Goal: Task Accomplishment & Management: Manage account settings

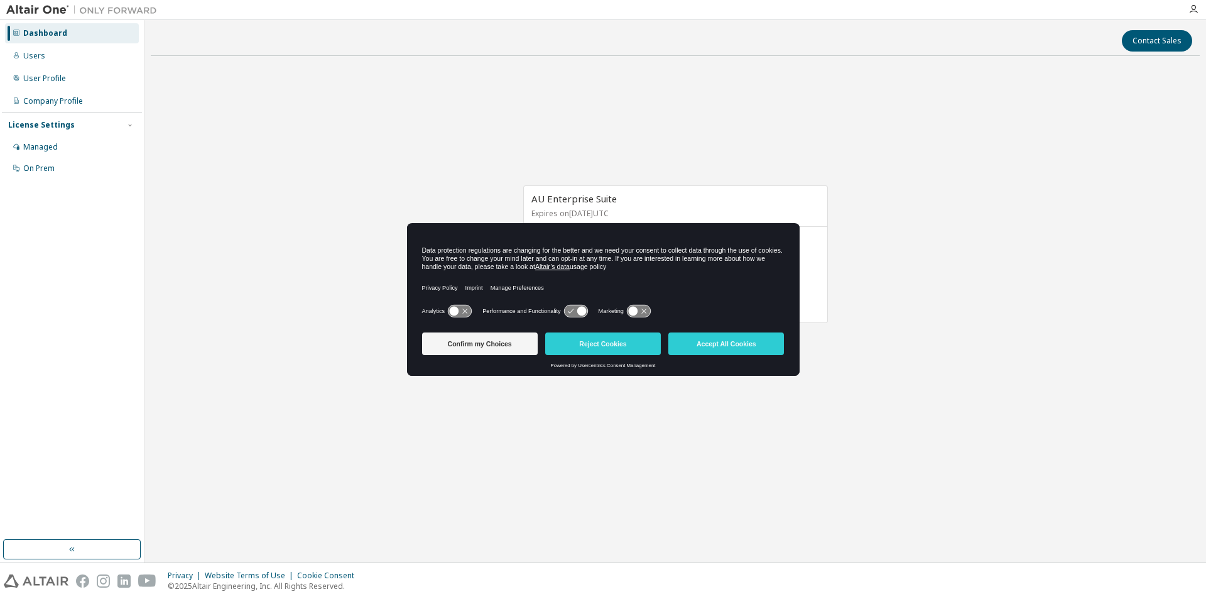
click at [854, 369] on div "AU Enterprise Suite Expires on December 20, 2025 UTC 48 of 63 ALTAIR UNITS USED…" at bounding box center [675, 260] width 1049 height 389
click at [754, 349] on button "Accept All Cookies" at bounding box center [726, 343] width 116 height 23
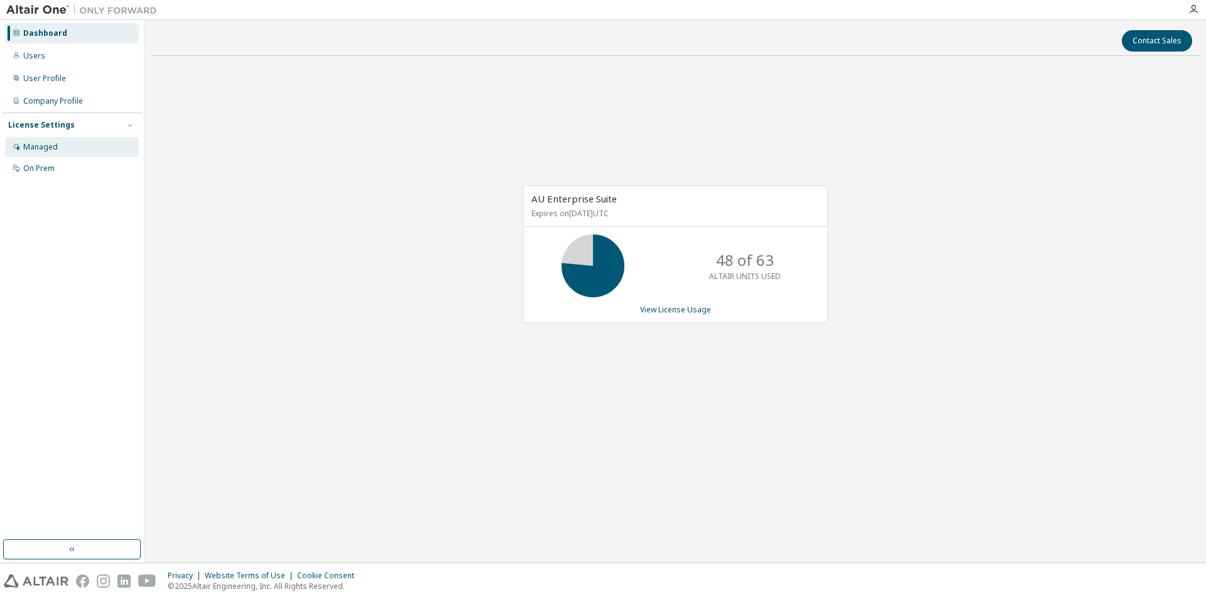
click at [53, 150] on div "Managed" at bounding box center [40, 147] width 35 height 10
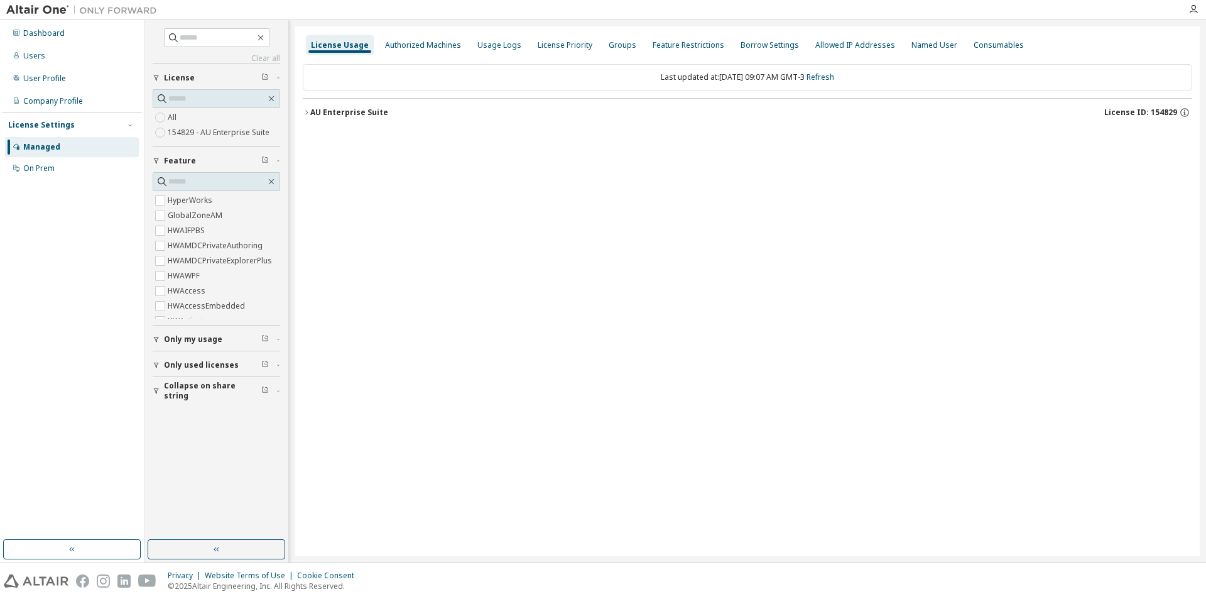
click at [222, 365] on span "Only used licenses" at bounding box center [201, 365] width 75 height 10
click at [312, 114] on div "AU Enterprise Suite" at bounding box center [349, 112] width 78 height 10
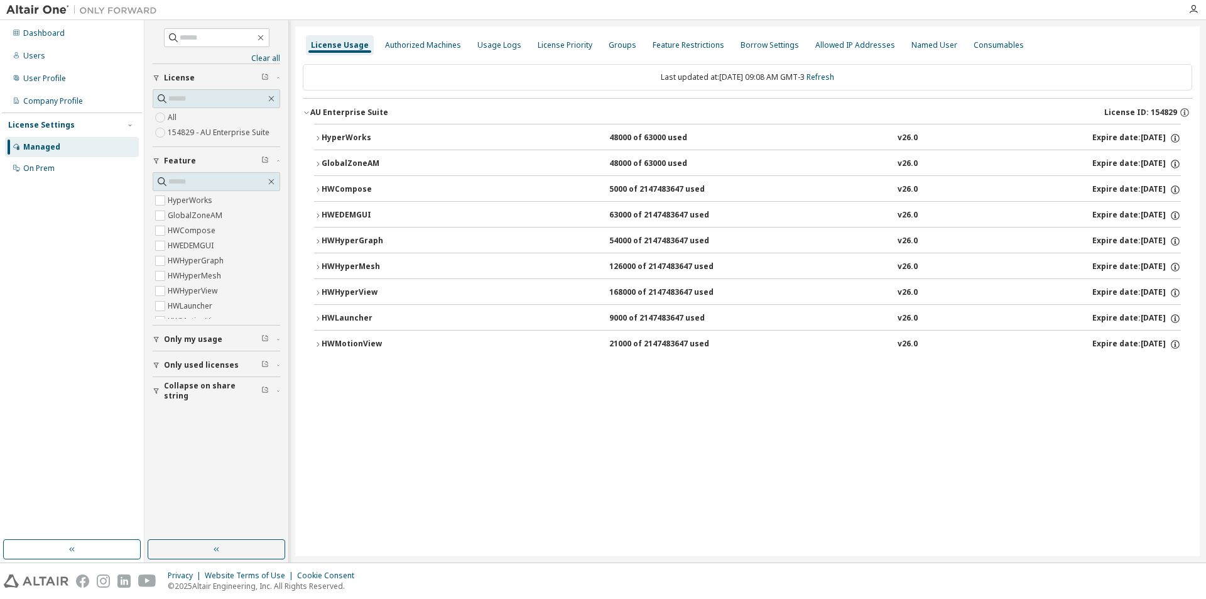
click at [317, 136] on icon "button" at bounding box center [318, 138] width 8 height 8
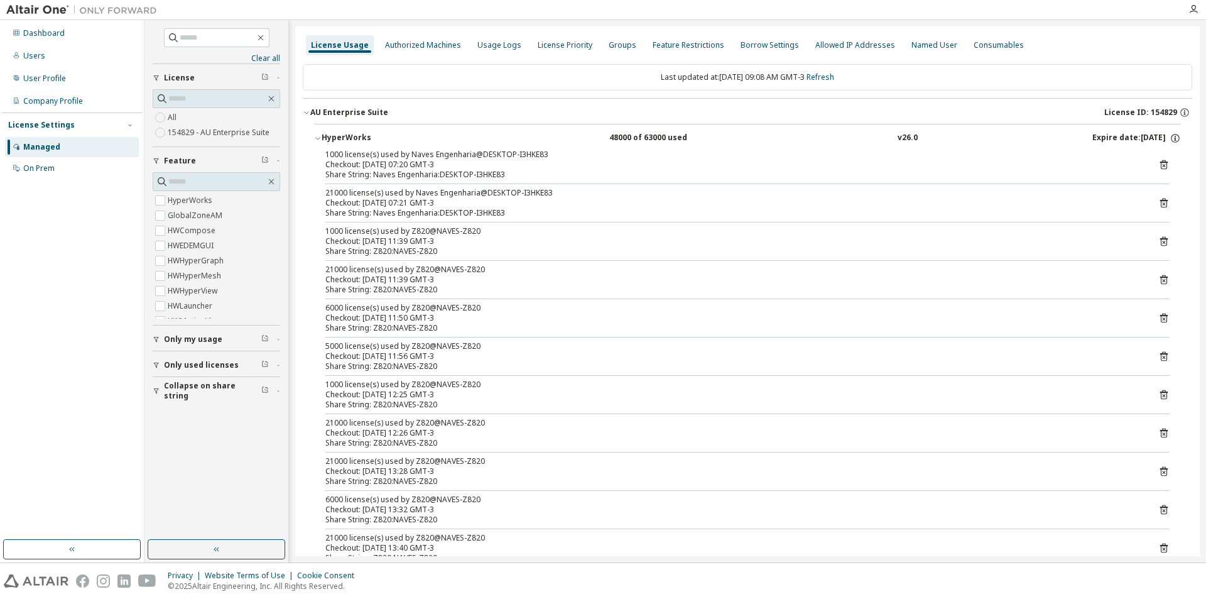
click at [325, 141] on div "HyperWorks" at bounding box center [378, 138] width 113 height 11
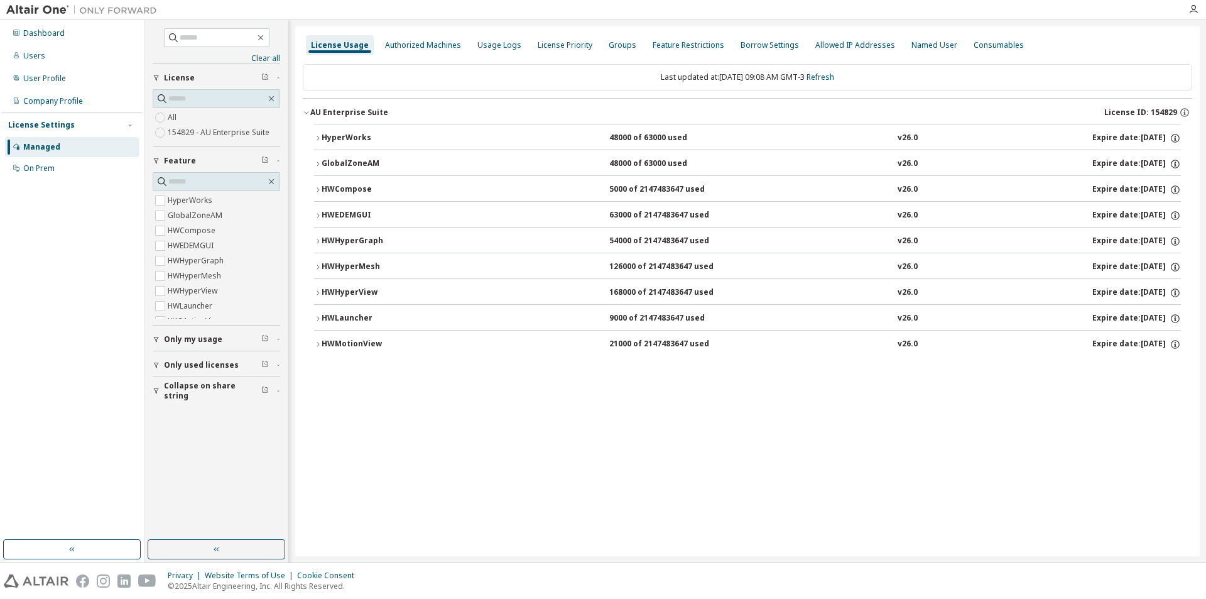
click at [318, 286] on button "HWHyperView 168000 of 2147483647 used v26.0 Expire date: 2025-12-20" at bounding box center [747, 293] width 867 height 28
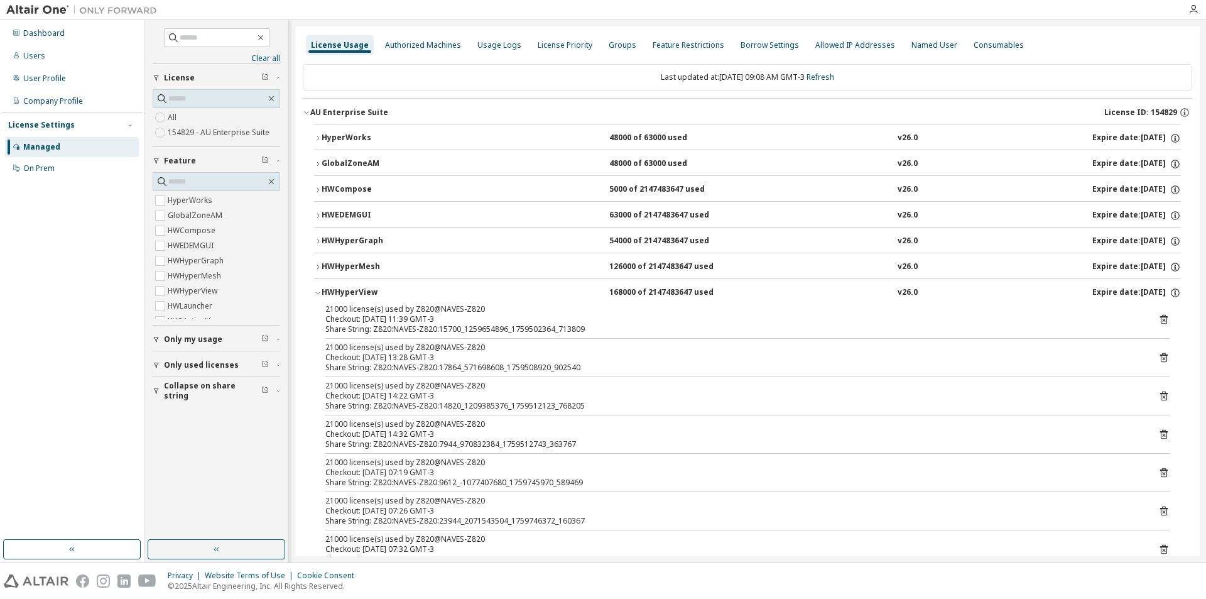
scroll to position [126, 0]
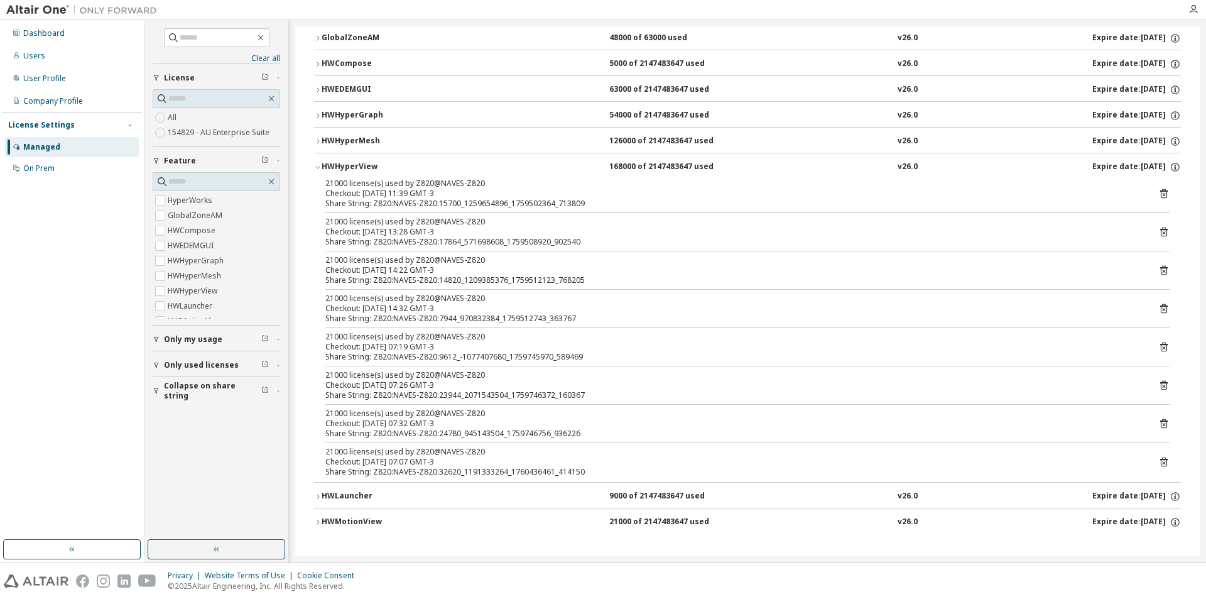
click at [312, 524] on div "HyperWorks 48000 of 63000 used v26.0 Expire date: 2025-12-20 GlobalZoneAM 48000…" at bounding box center [747, 268] width 889 height 540
click at [321, 523] on icon "button" at bounding box center [318, 522] width 8 height 8
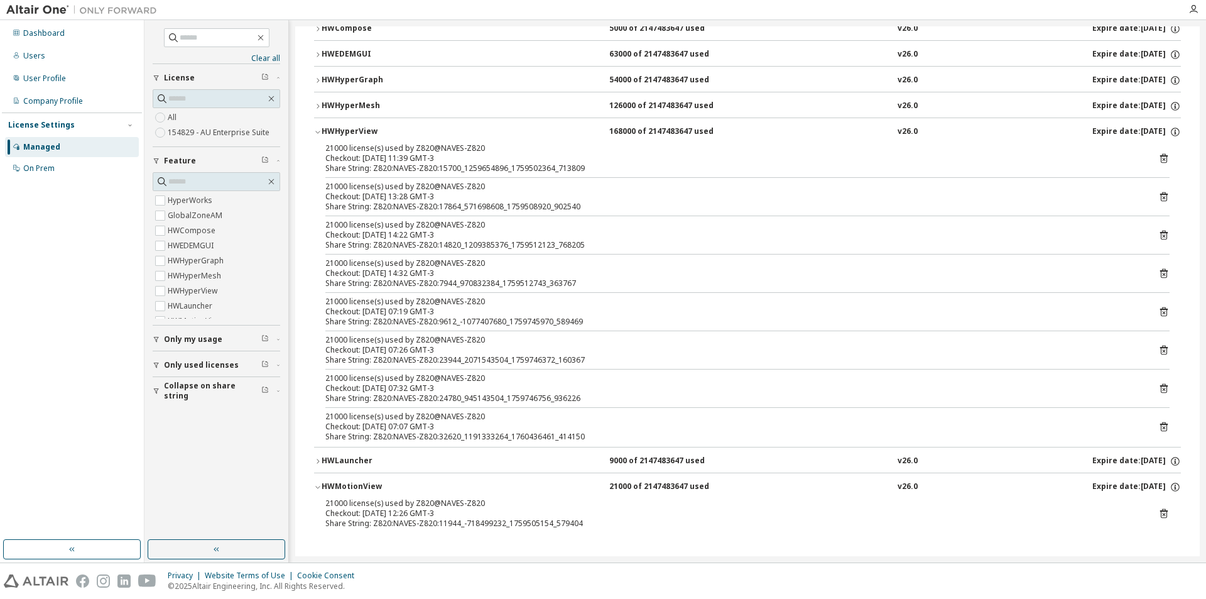
scroll to position [0, 0]
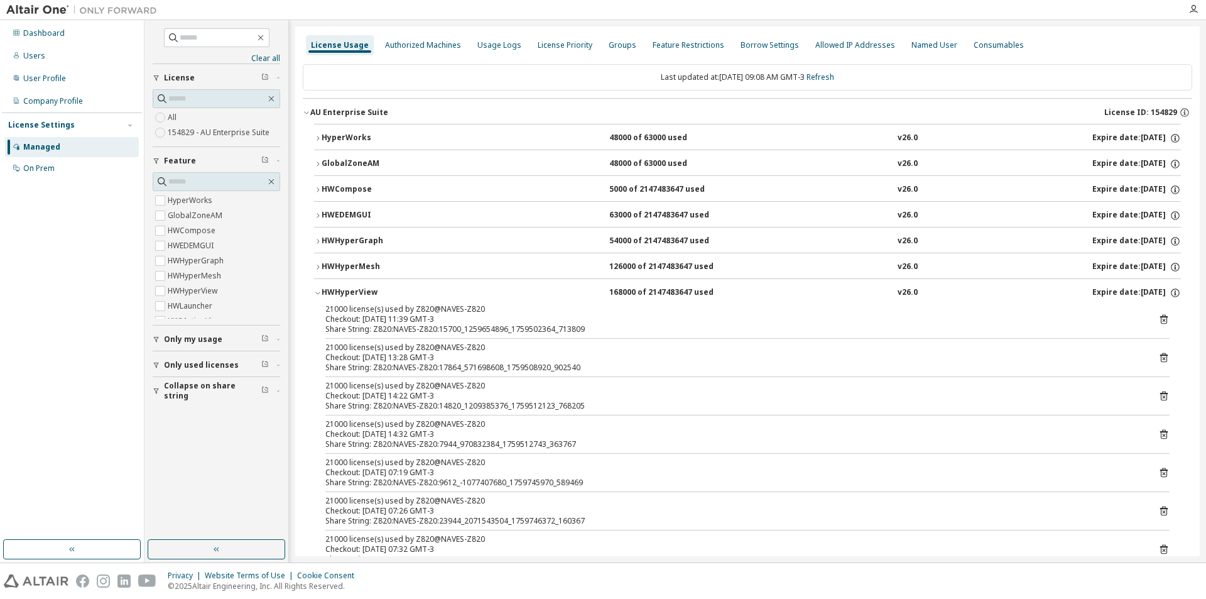
click at [303, 237] on div "HyperWorks 48000 of 63000 used v26.0 Expire date: 2025-12-20 GlobalZoneAM 48000…" at bounding box center [747, 411] width 889 height 575
click at [313, 241] on div "HyperWorks 48000 of 63000 used v26.0 Expire date: 2025-12-20 GlobalZoneAM 48000…" at bounding box center [747, 411] width 889 height 575
click at [317, 243] on icon "button" at bounding box center [318, 241] width 8 height 8
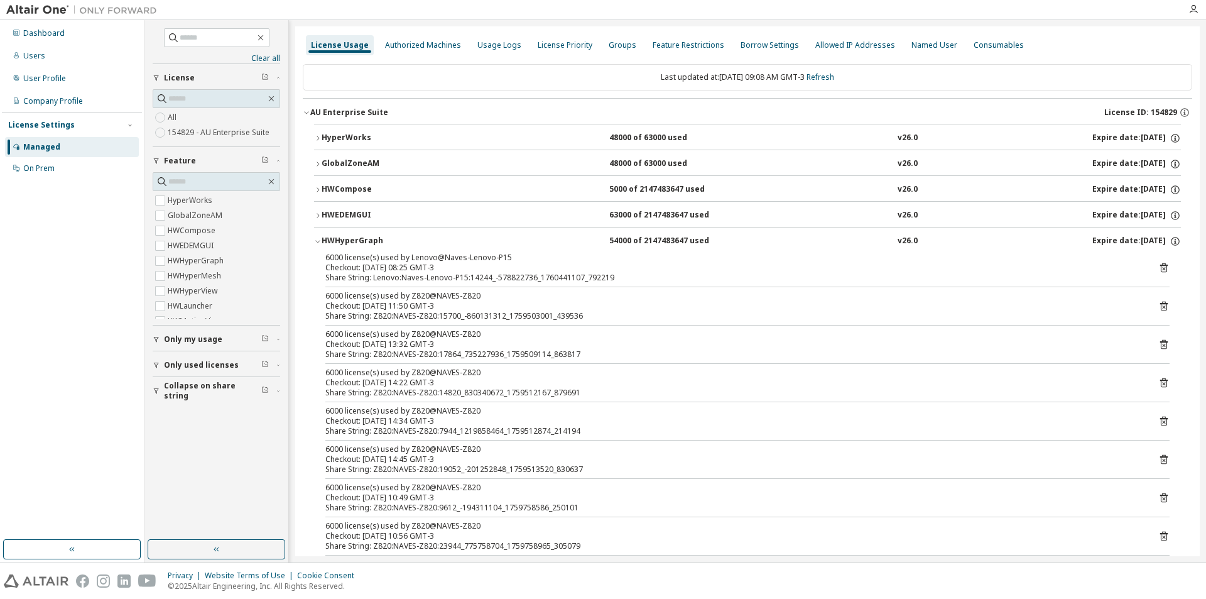
click at [1162, 268] on icon at bounding box center [1163, 268] width 3 height 3
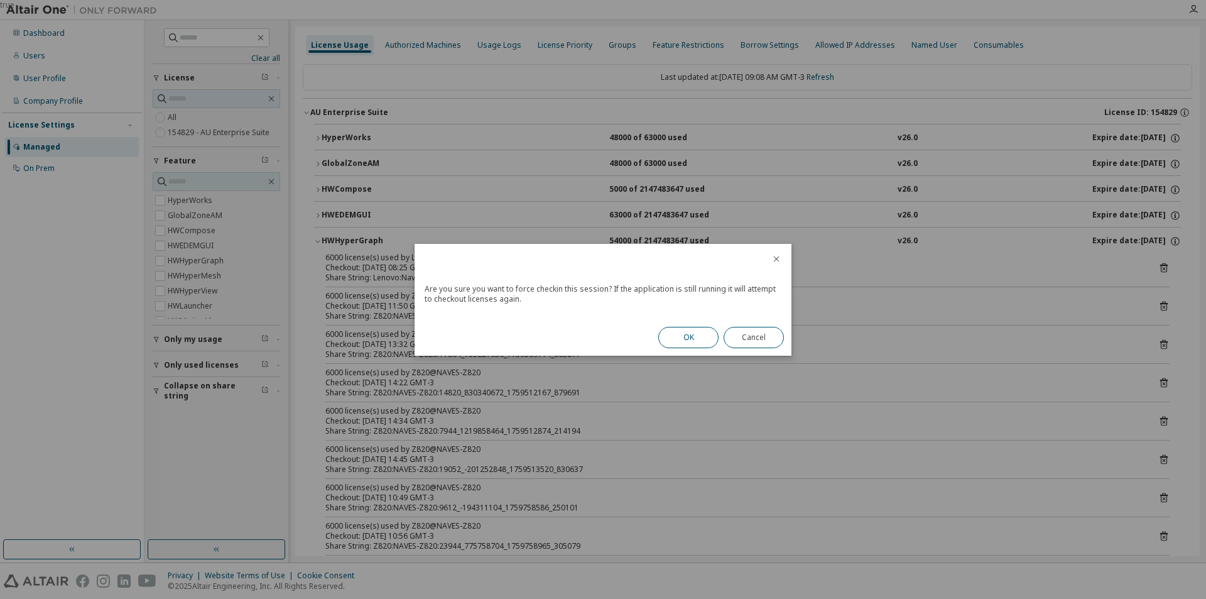
click at [692, 340] on button "OK" at bounding box center [688, 337] width 60 height 21
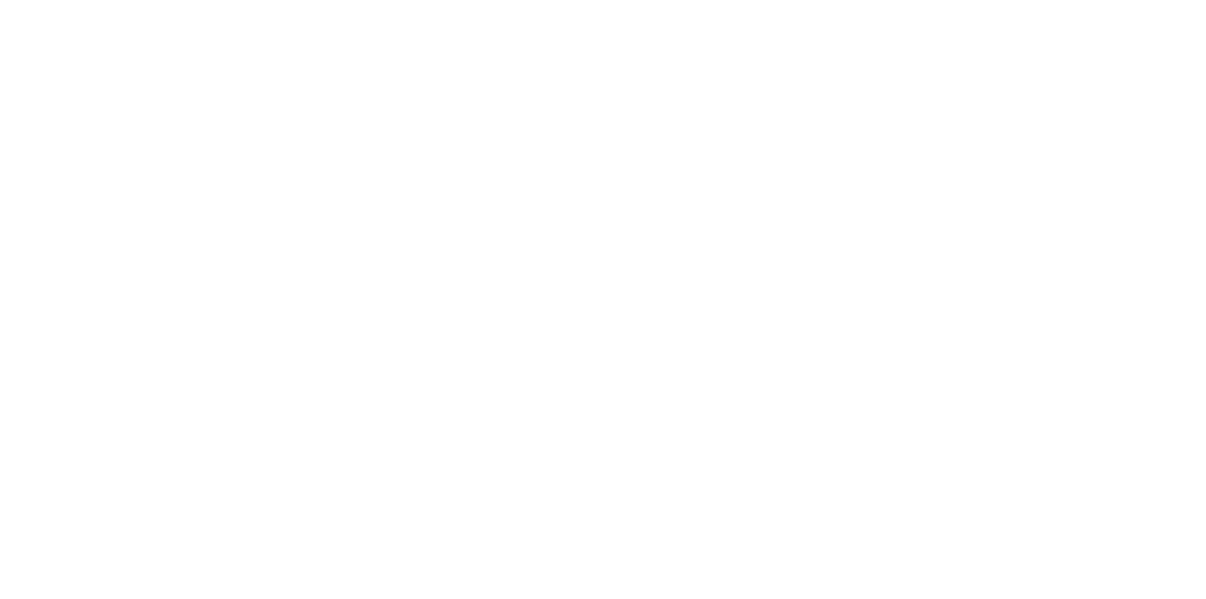
click at [839, 267] on div at bounding box center [603, 299] width 1206 height 599
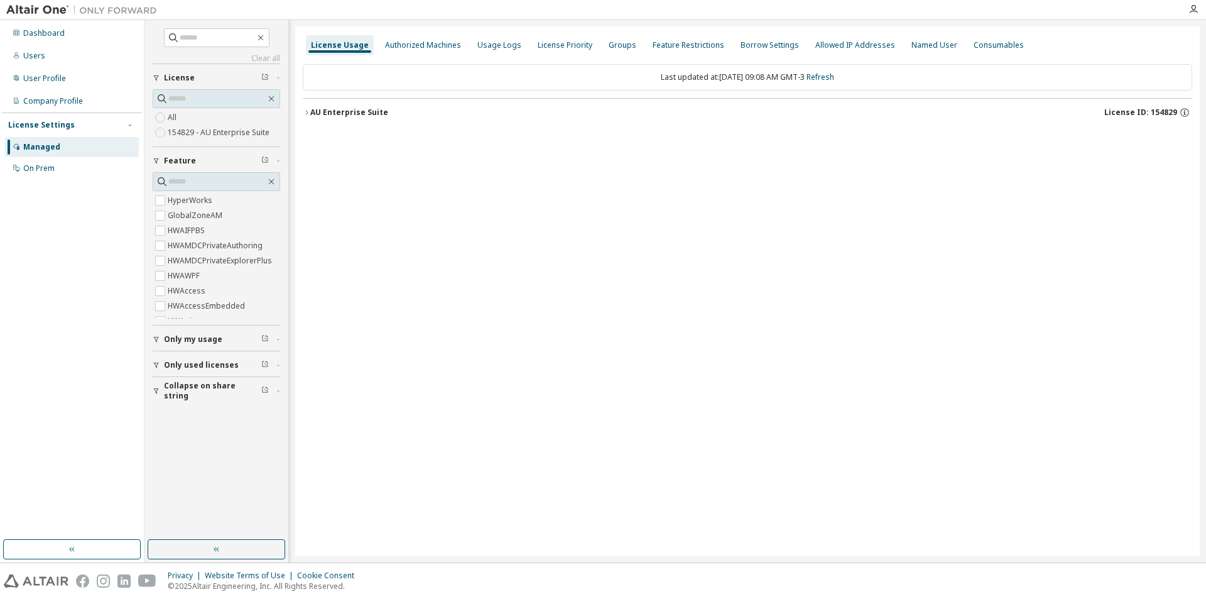
click at [273, 341] on div "Only my usage" at bounding box center [220, 339] width 112 height 10
click at [265, 400] on icon "button" at bounding box center [265, 400] width 8 height 8
click at [273, 403] on div "Only used licenses" at bounding box center [220, 401] width 112 height 10
click at [173, 423] on label "Yes" at bounding box center [175, 420] width 15 height 15
click at [308, 112] on icon "button" at bounding box center [307, 113] width 8 height 8
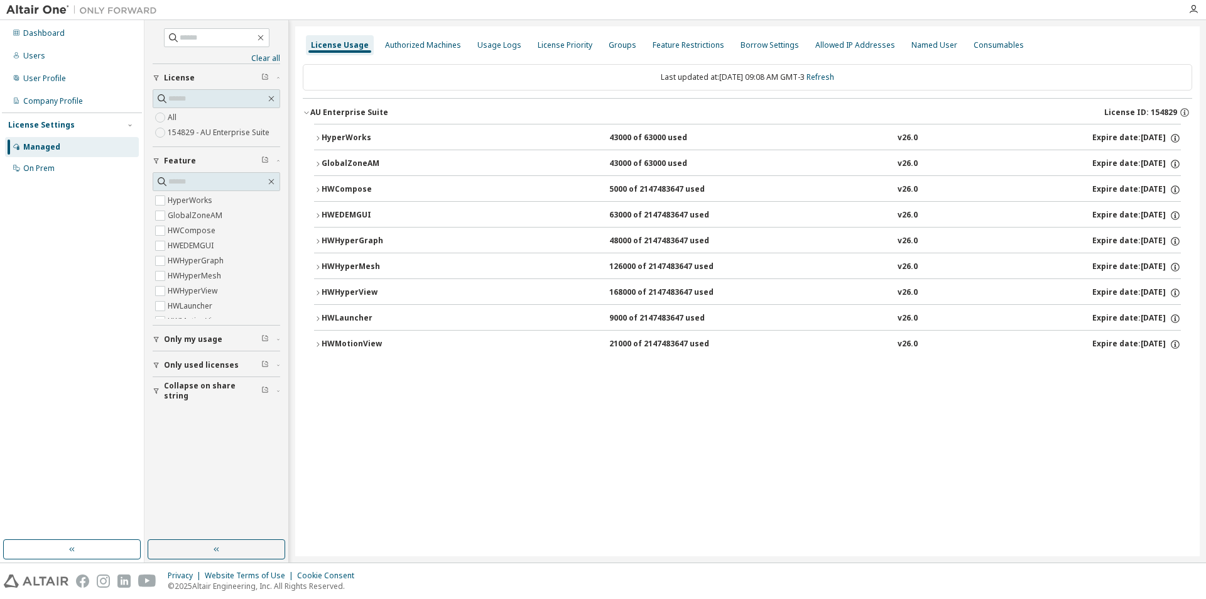
click at [318, 245] on button "HWHyperGraph 48000 of 2147483647 used v26.0 Expire date: 2025-12-20" at bounding box center [747, 241] width 867 height 28
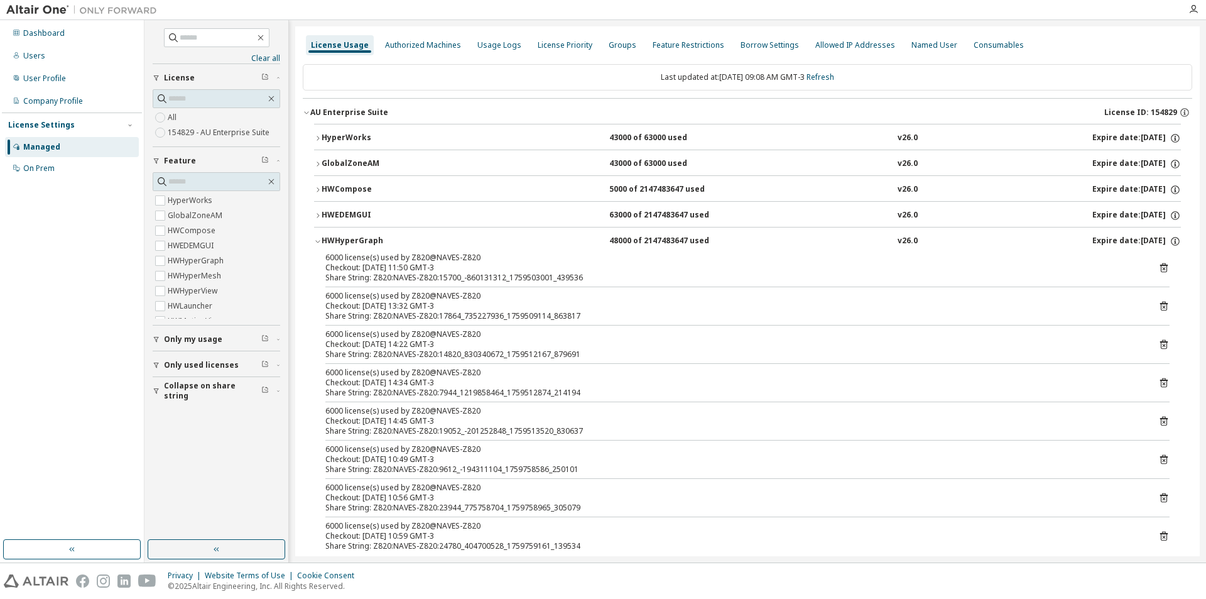
scroll to position [126, 0]
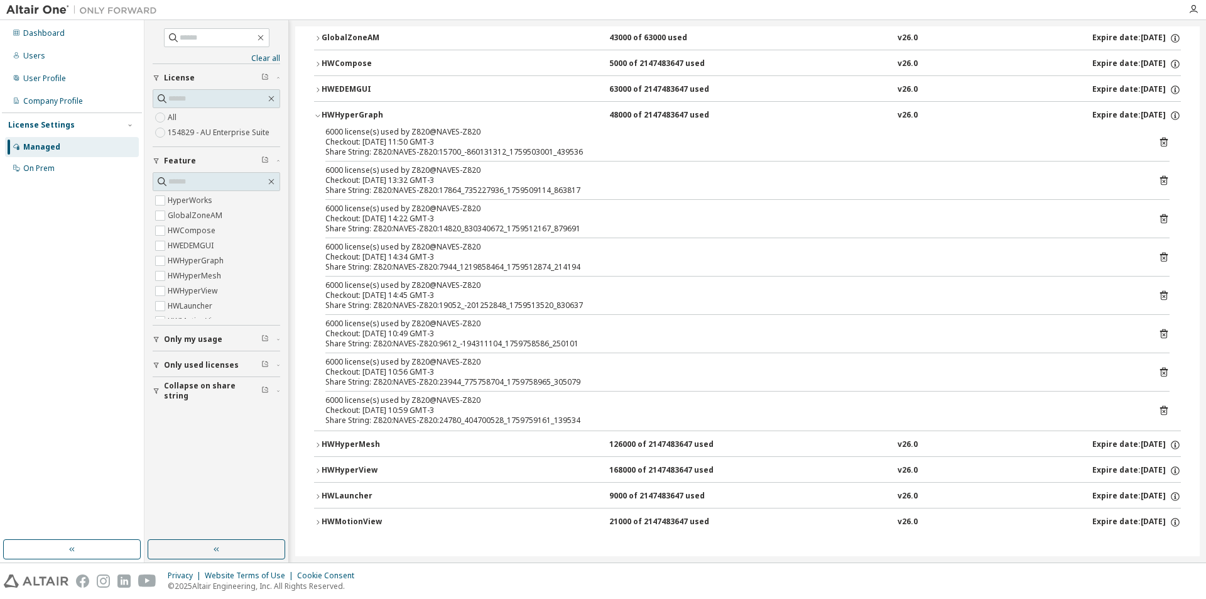
click at [318, 445] on icon "button" at bounding box center [318, 445] width 8 height 8
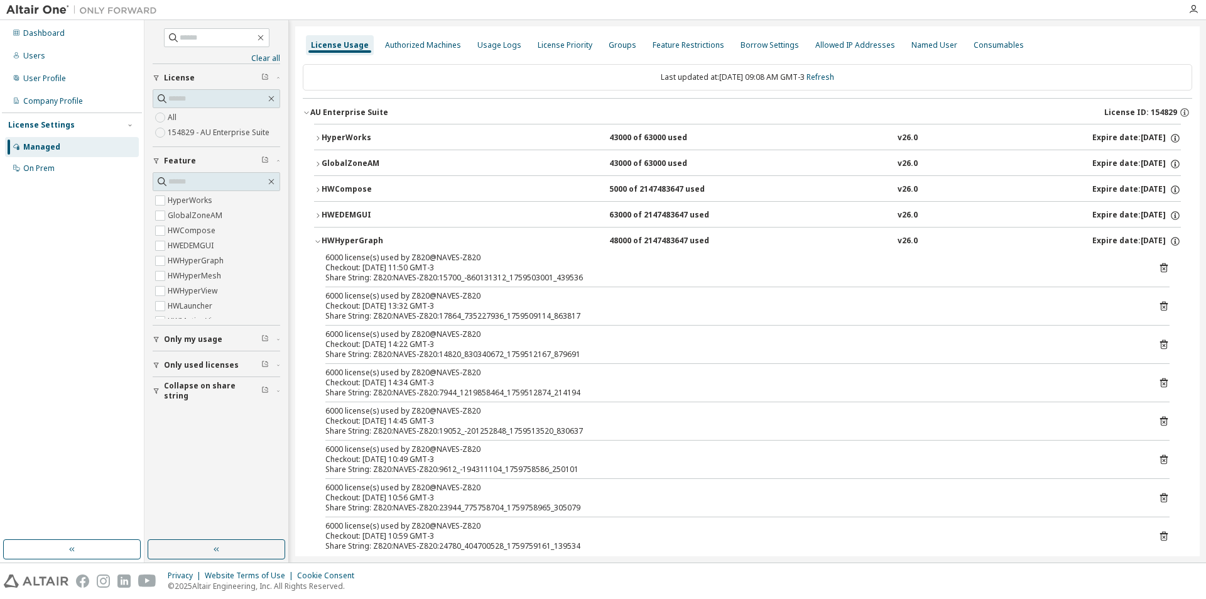
scroll to position [352, 0]
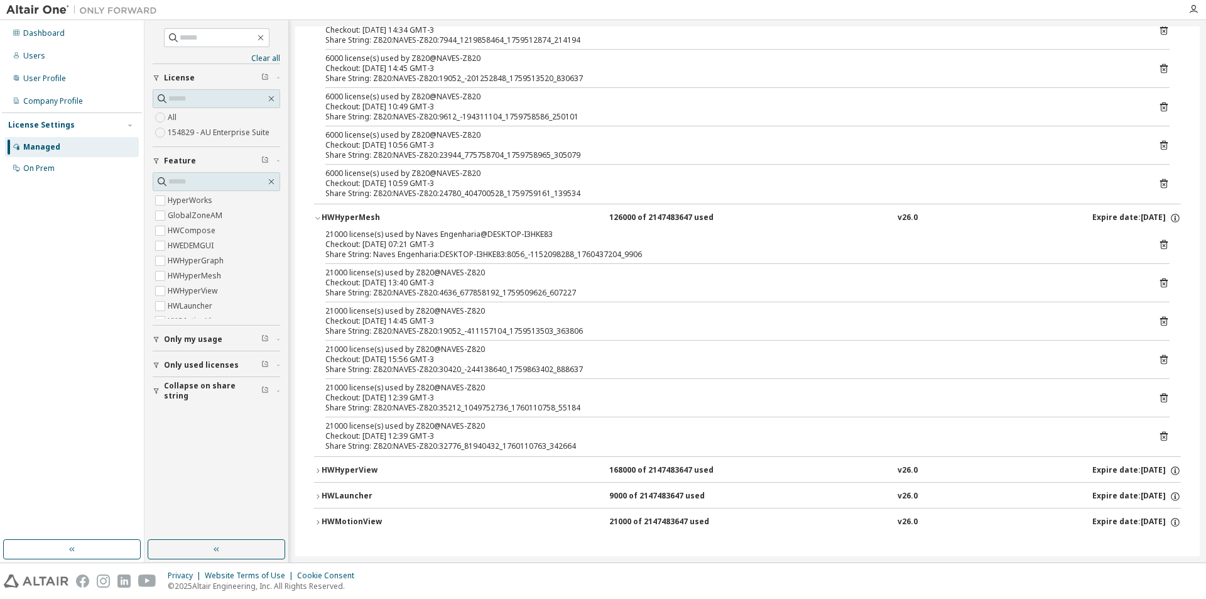
click at [318, 472] on icon "button" at bounding box center [318, 471] width 8 height 8
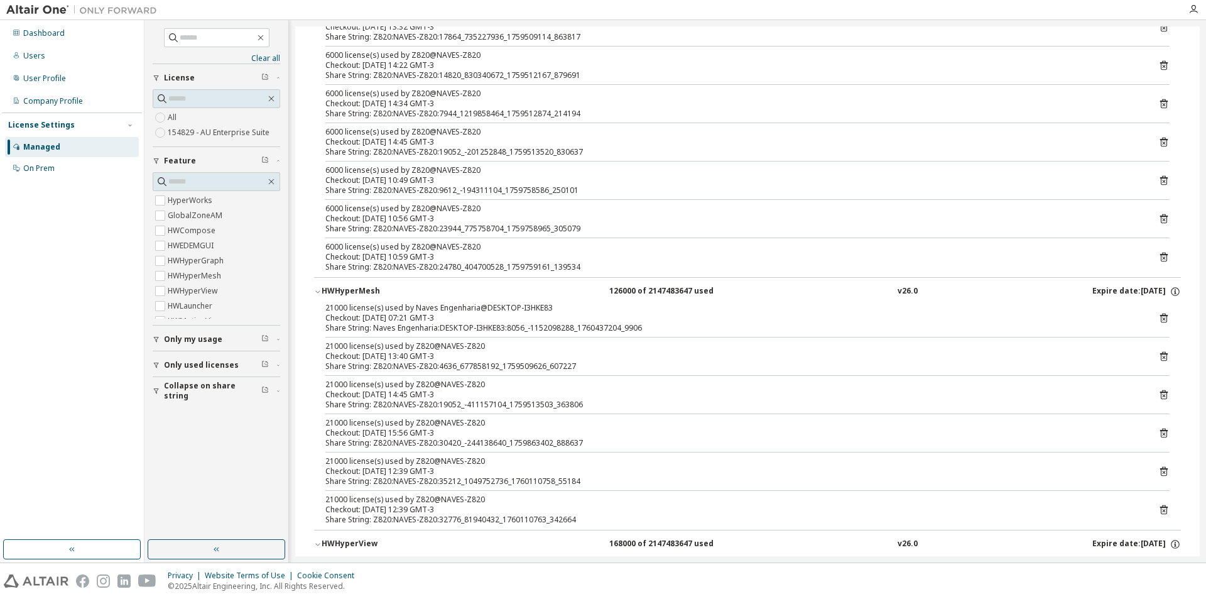
scroll to position [0, 0]
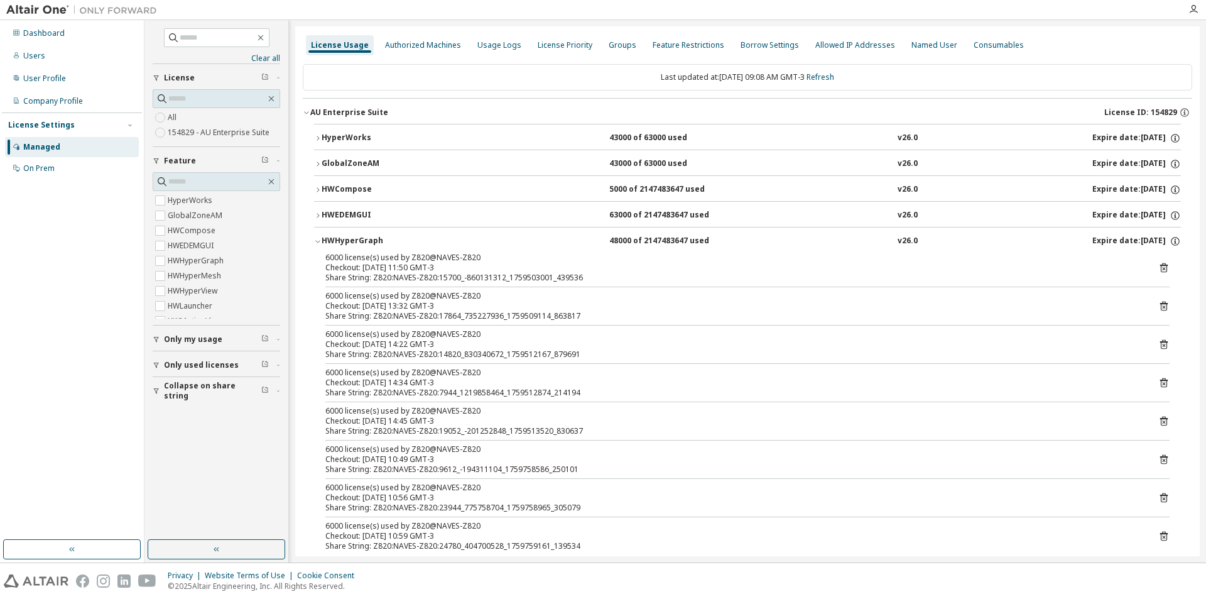
click at [326, 136] on div "HyperWorks" at bounding box center [378, 138] width 113 height 11
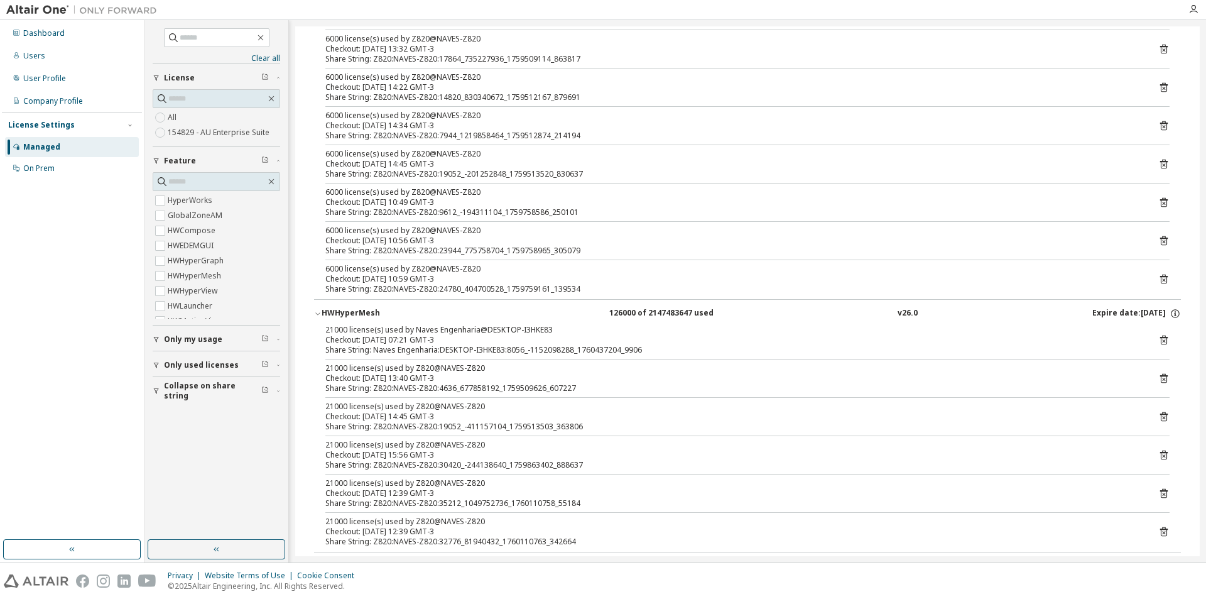
scroll to position [2032, 0]
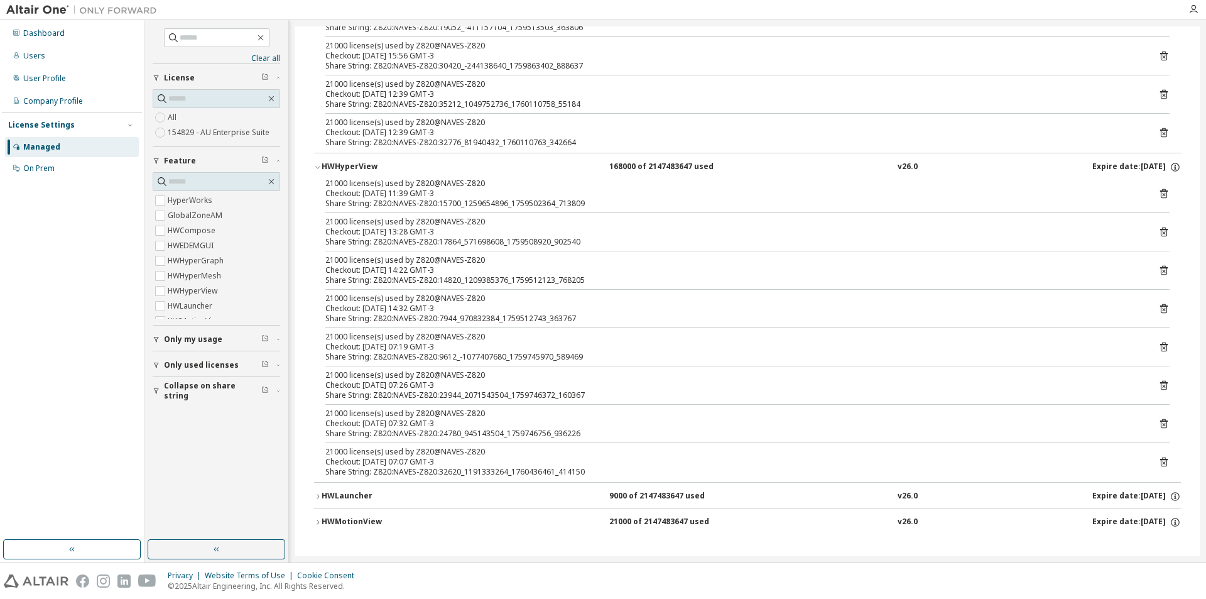
click at [320, 497] on icon "button" at bounding box center [318, 496] width 8 height 8
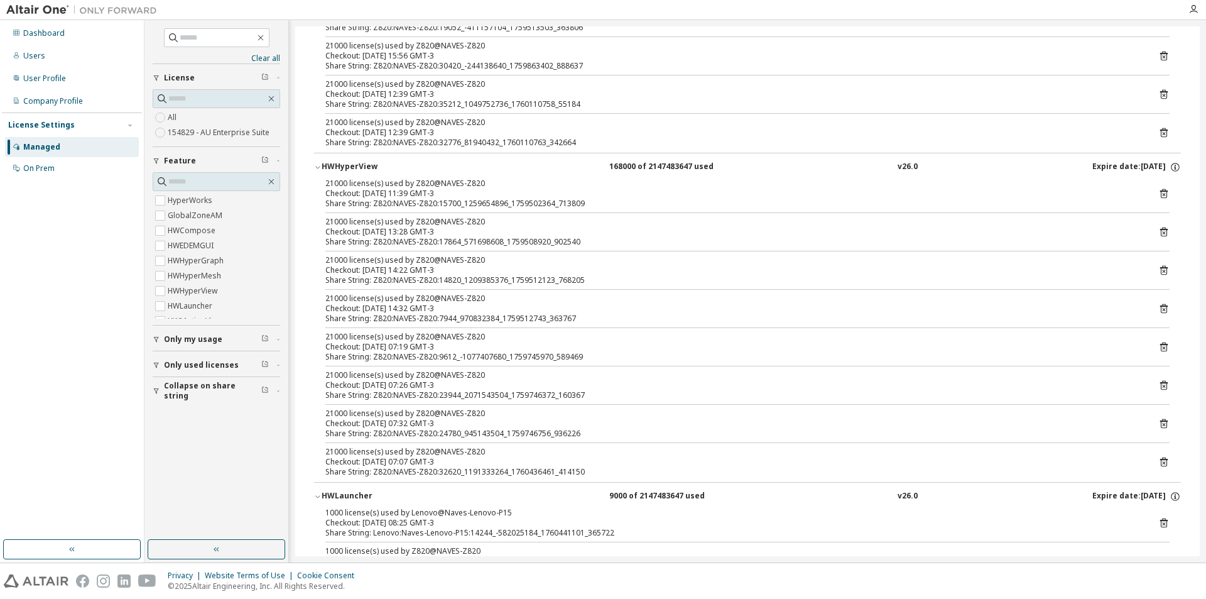
scroll to position [2374, 0]
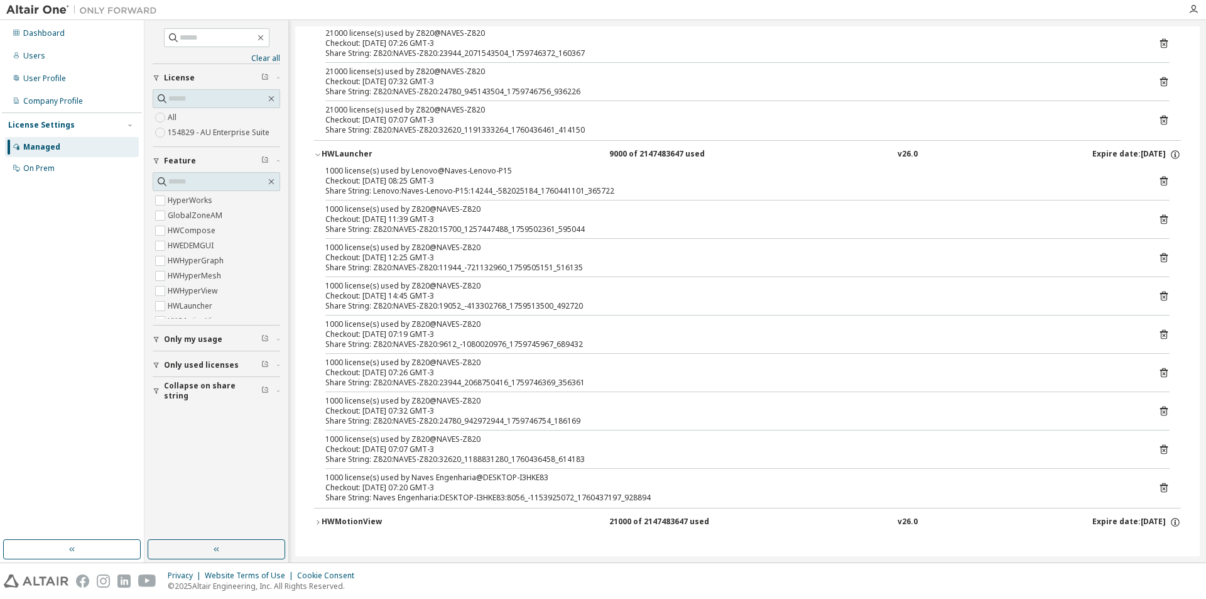
click at [324, 523] on div "HWMotionView" at bounding box center [378, 521] width 113 height 11
